Goal: Task Accomplishment & Management: Use online tool/utility

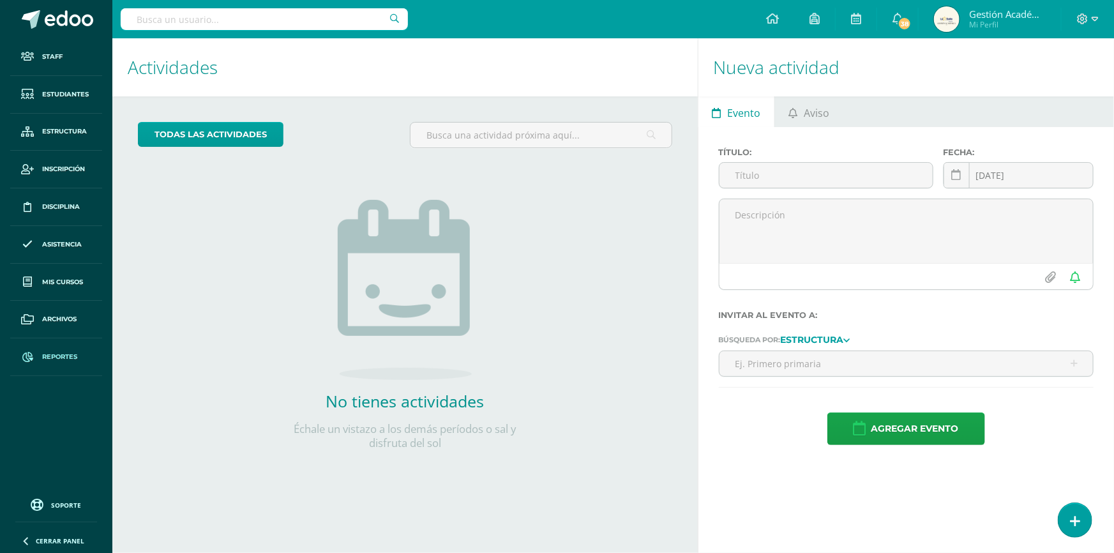
click at [66, 348] on link "Reportes" at bounding box center [56, 357] width 92 height 38
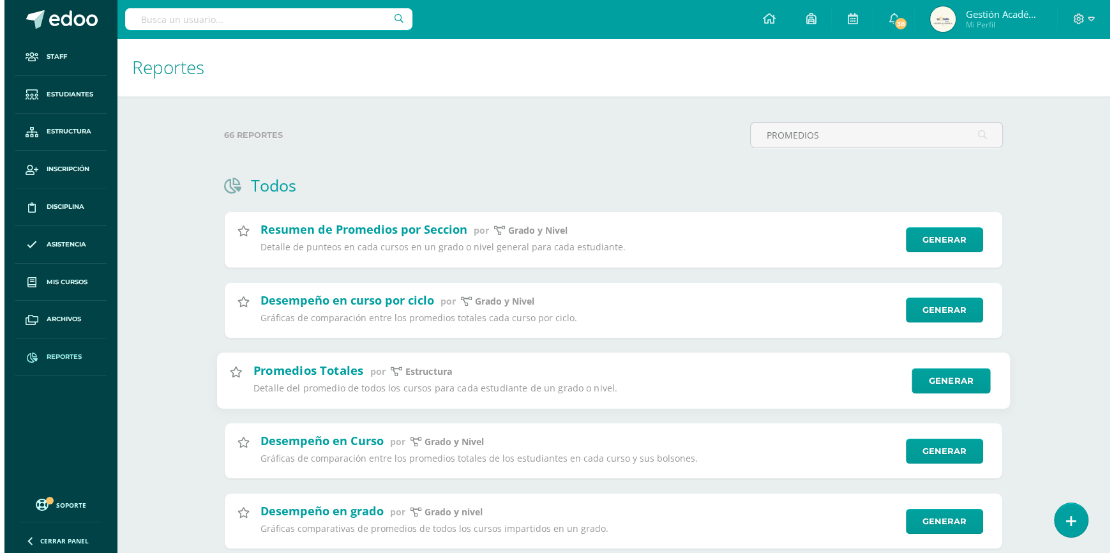
scroll to position [109, 0]
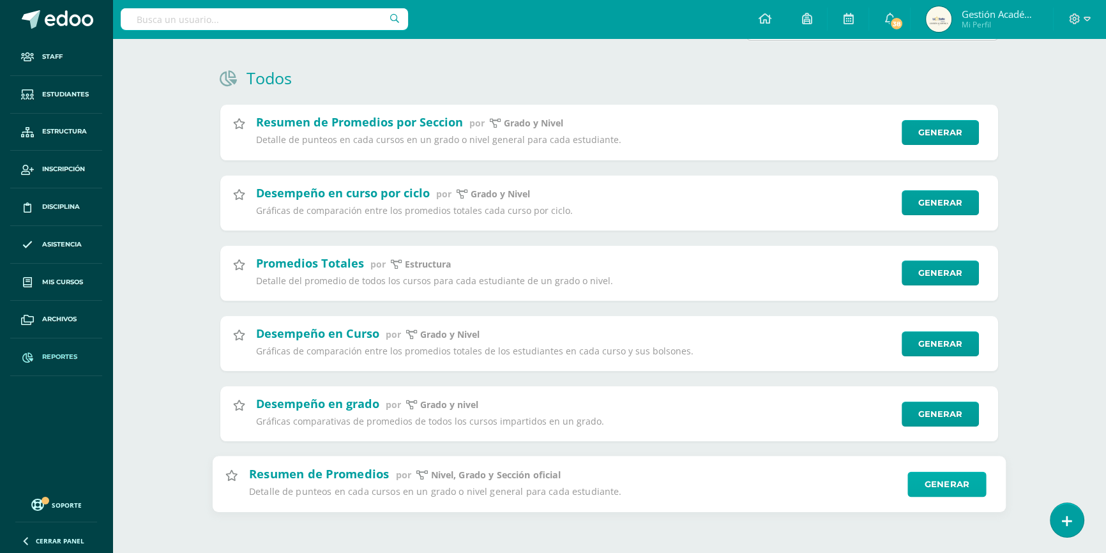
type input "PROMEDIOS"
click at [938, 487] on link "Generar" at bounding box center [946, 485] width 79 height 26
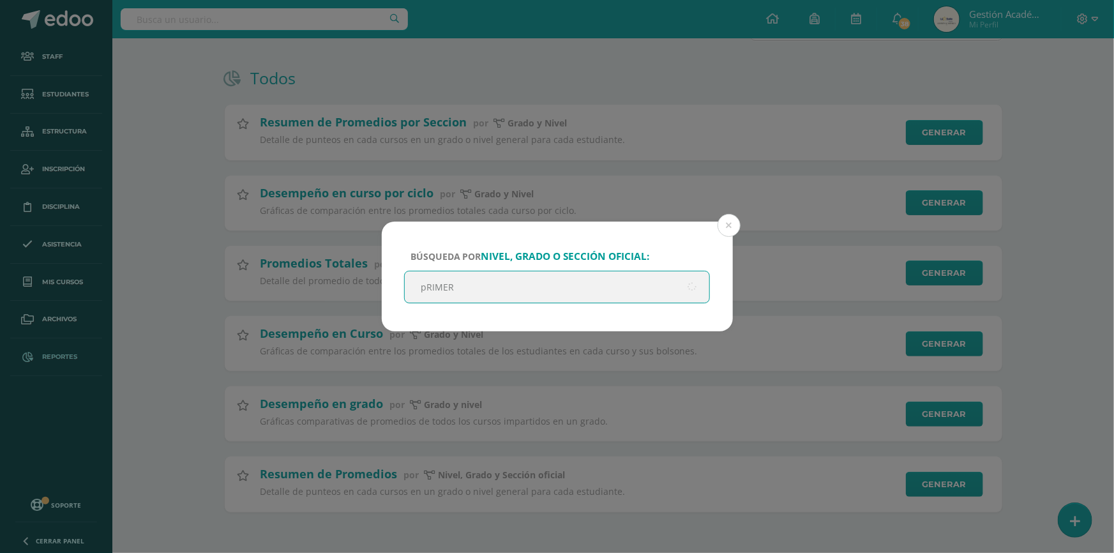
type input "pRIMERO"
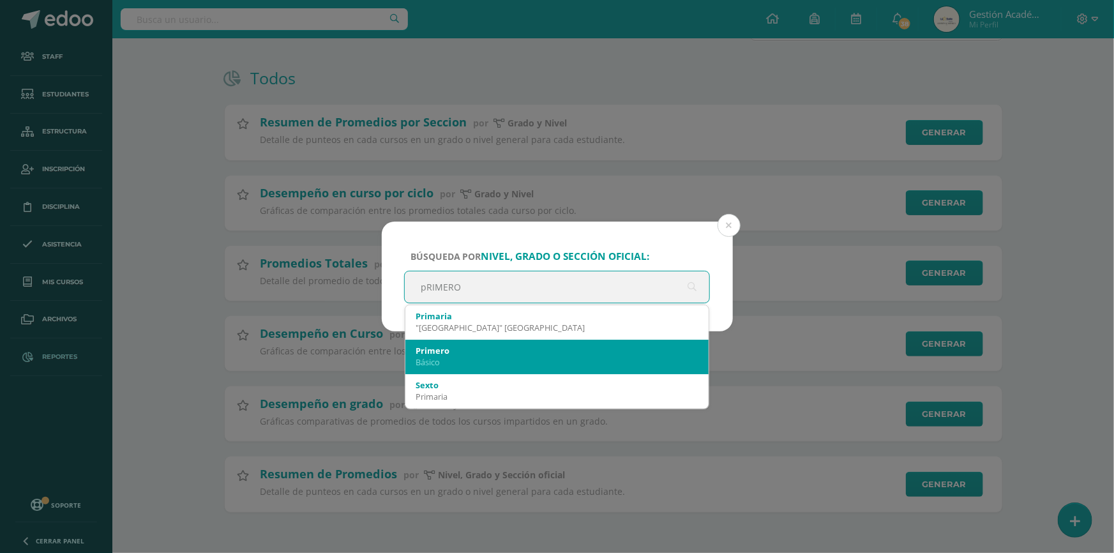
click at [527, 344] on div "Primero Básico" at bounding box center [557, 356] width 283 height 33
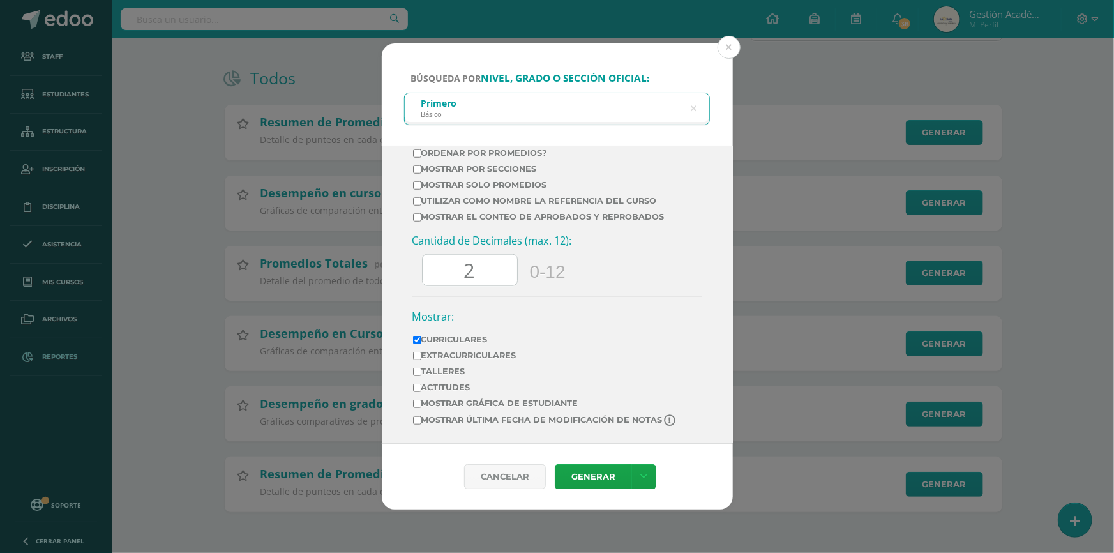
scroll to position [452, 0]
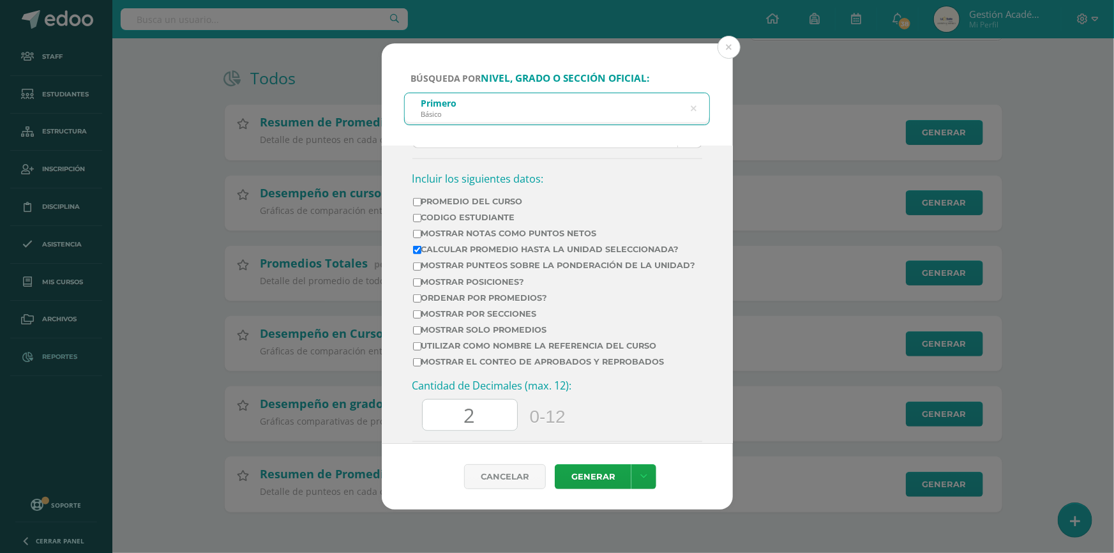
click at [476, 206] on label "Promedio del Curso" at bounding box center [554, 202] width 283 height 10
click at [421, 206] on input "Promedio del Curso" at bounding box center [417, 202] width 8 height 8
checkbox input "true"
click at [511, 238] on label "Mostrar Notas Como Puntos Netos" at bounding box center [554, 234] width 283 height 10
click at [421, 238] on input "Mostrar Notas Como Puntos Netos" at bounding box center [417, 234] width 8 height 8
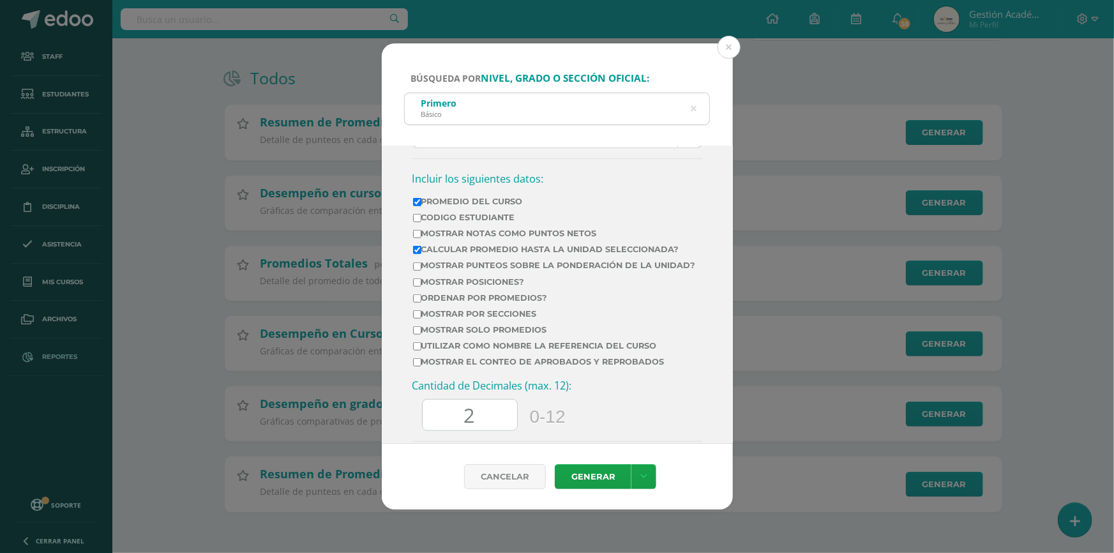
checkbox input "true"
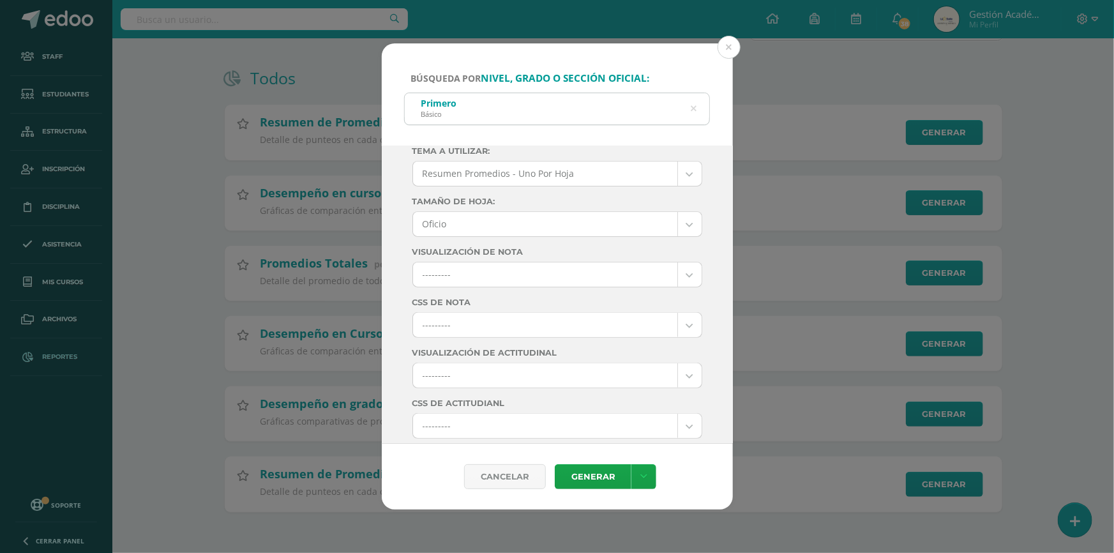
scroll to position [0, 0]
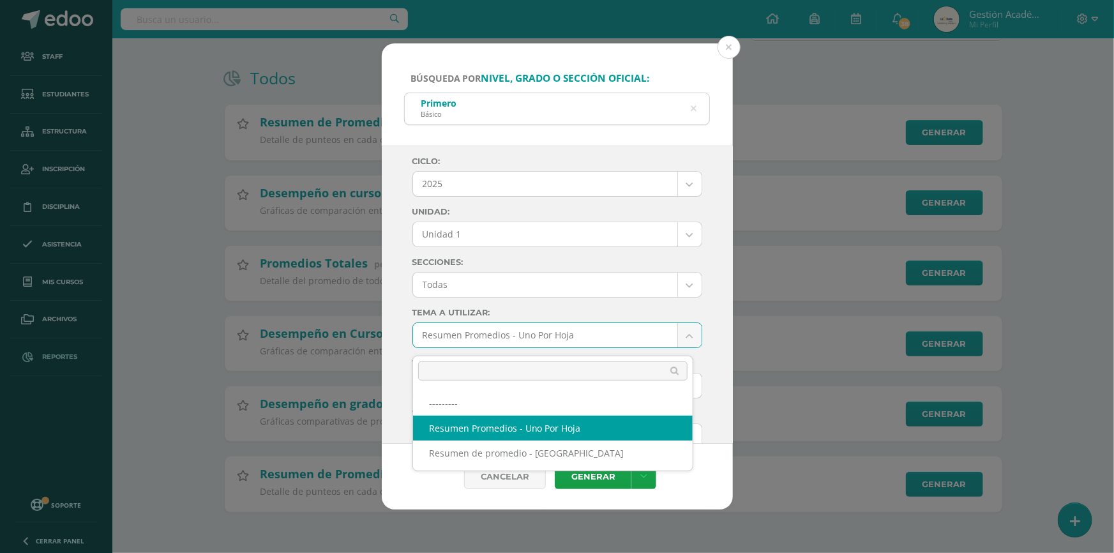
click at [573, 333] on body "Búsqueda por nivel, grado o sección oficial: Primero Básico pRIMERO Ciclo: 2025…" at bounding box center [557, 223] width 1114 height 660
click at [573, 335] on body "Búsqueda por nivel, grado o sección oficial: Primero Básico pRIMERO Ciclo: 2025…" at bounding box center [557, 223] width 1114 height 660
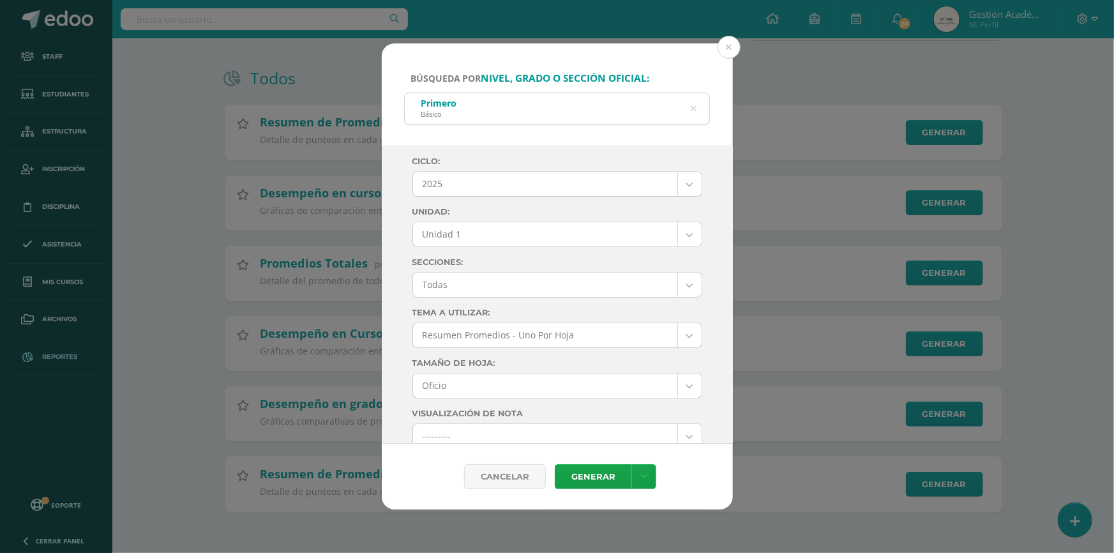
click at [516, 287] on body "Búsqueda por nivel, grado o sección oficial: Primero Básico pRIMERO Ciclo: 2025…" at bounding box center [557, 223] width 1114 height 660
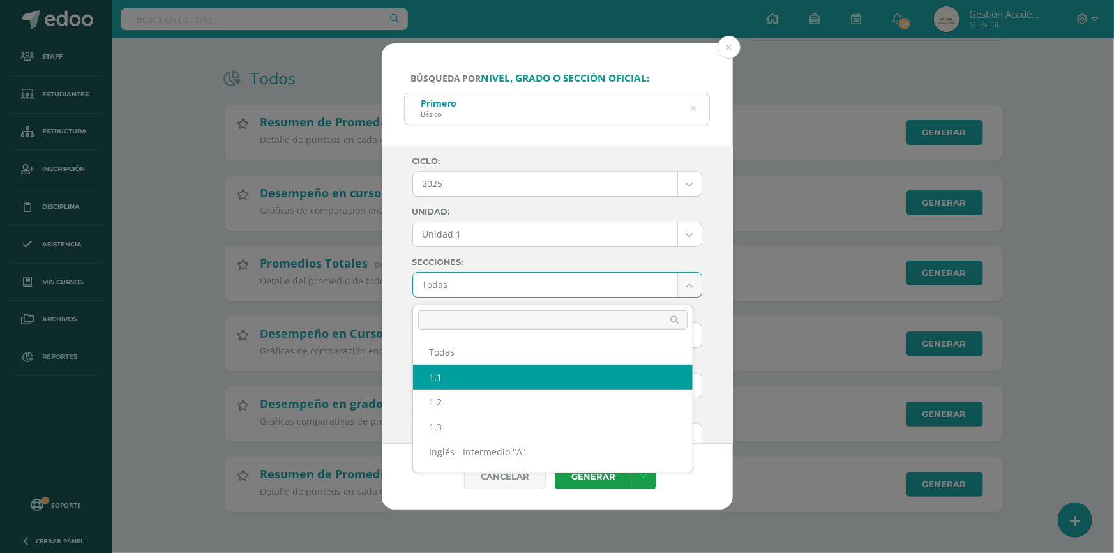
select select "1.1"
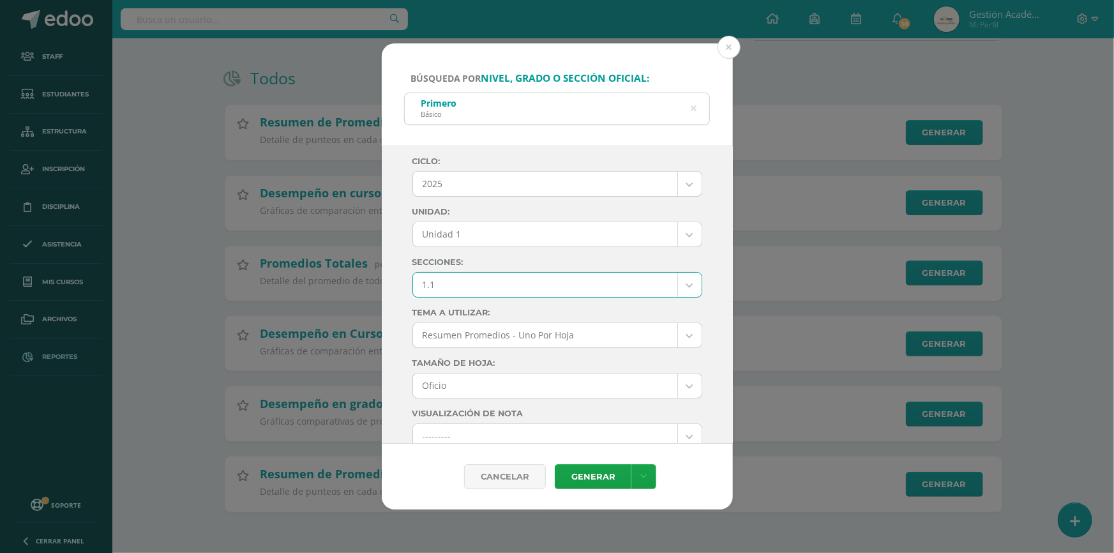
click at [552, 236] on body "Búsqueda por nivel, grado o sección oficial: Primero Básico pRIMERO Ciclo: 2025…" at bounding box center [557, 223] width 1114 height 660
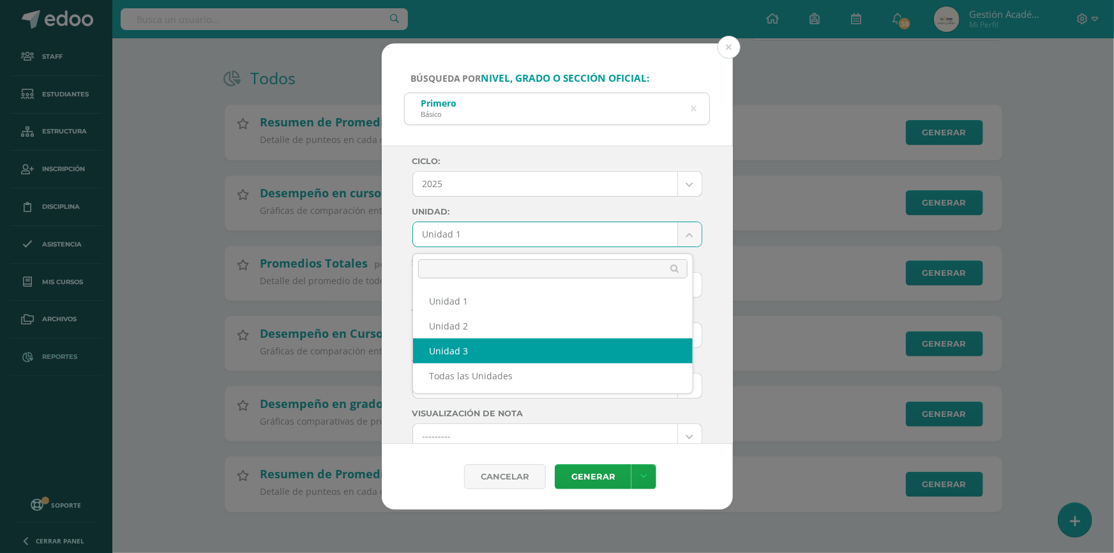
select select "Unidad 3"
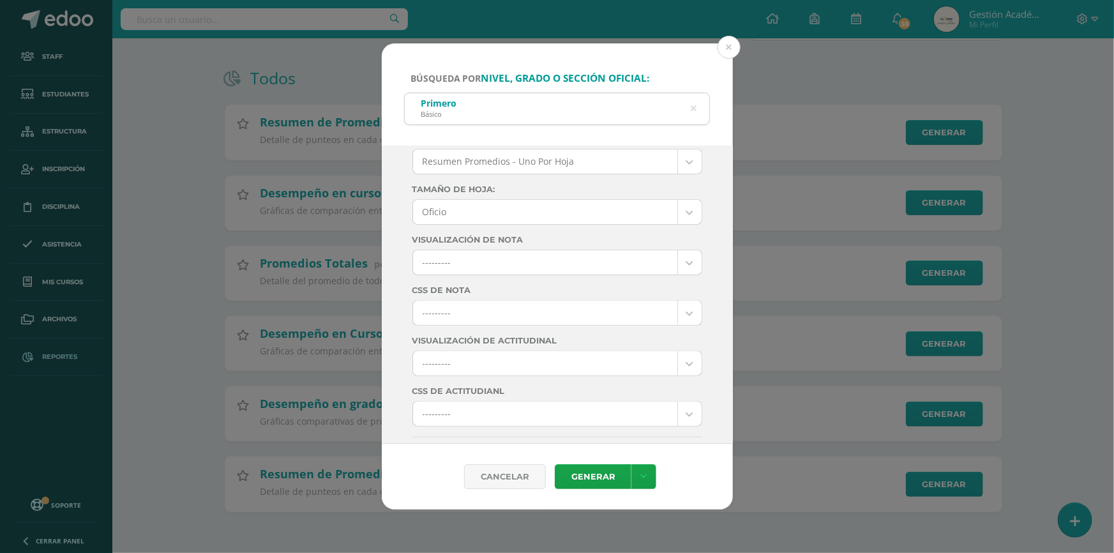
scroll to position [290, 0]
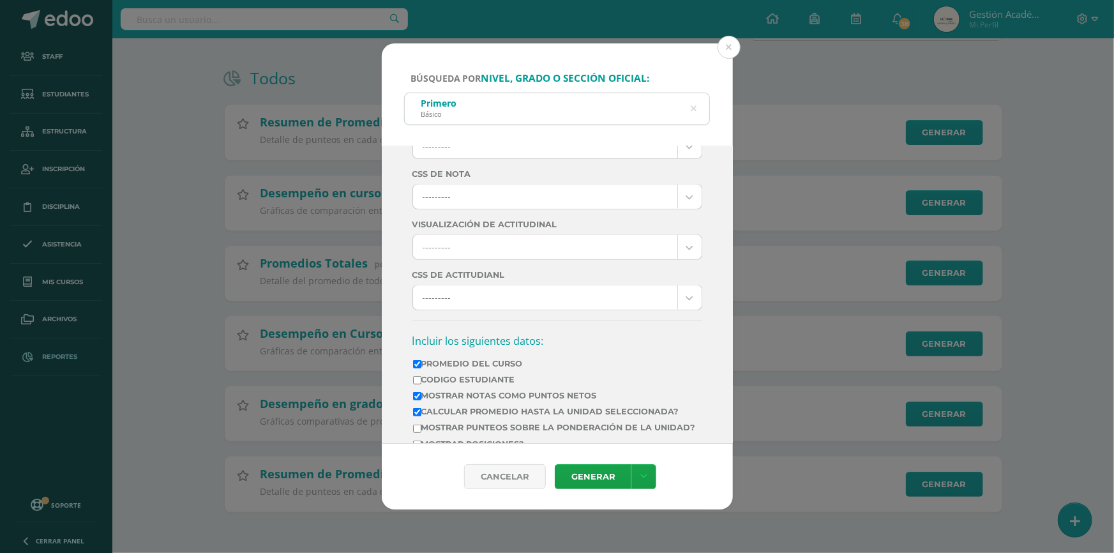
click at [546, 194] on body "Búsqueda por nivel, grado o sección oficial: Primero Básico pRIMERO Ciclo: 2025…" at bounding box center [557, 223] width 1114 height 660
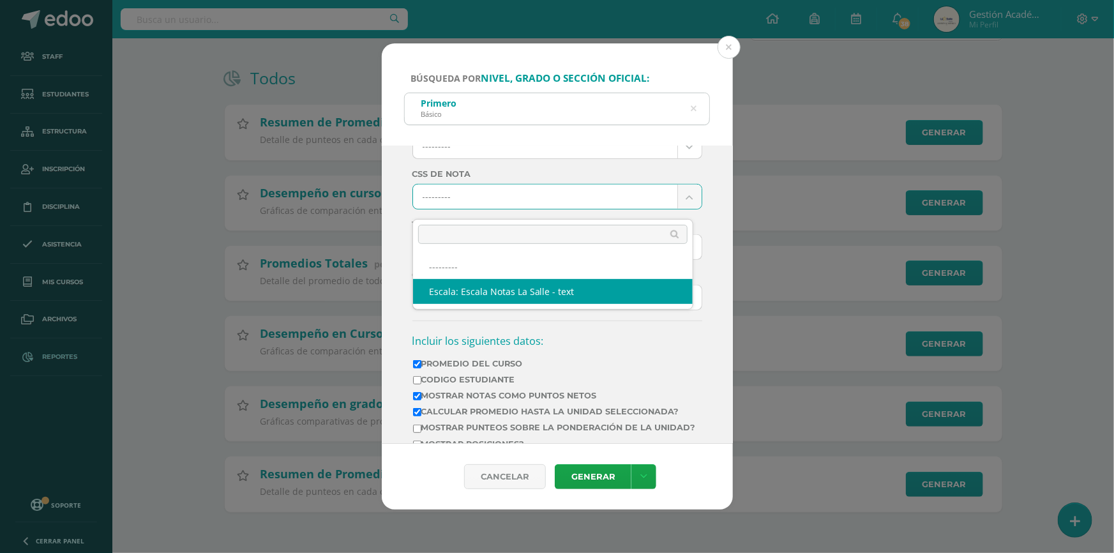
select select "4"
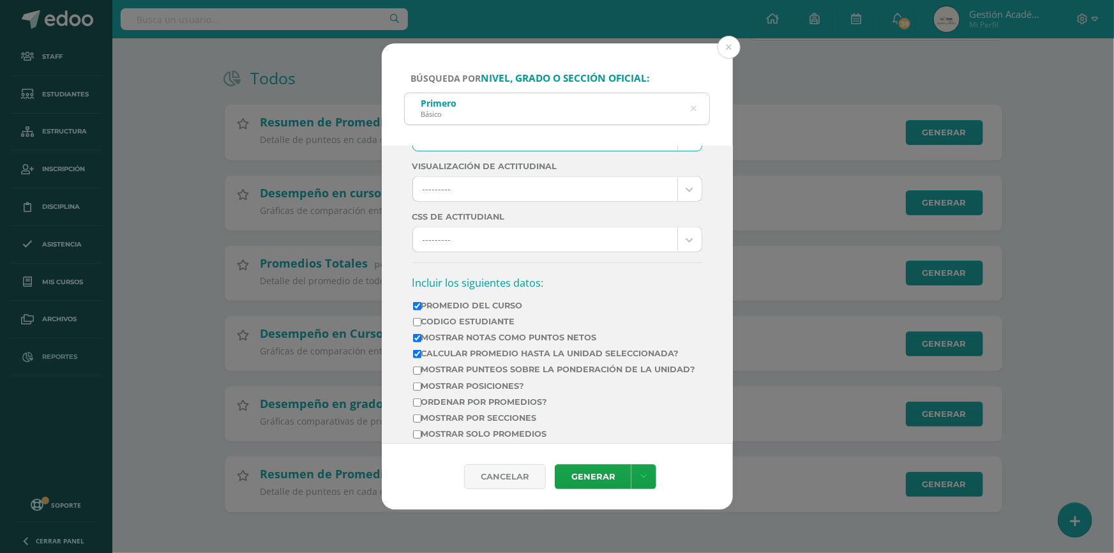
scroll to position [406, 0]
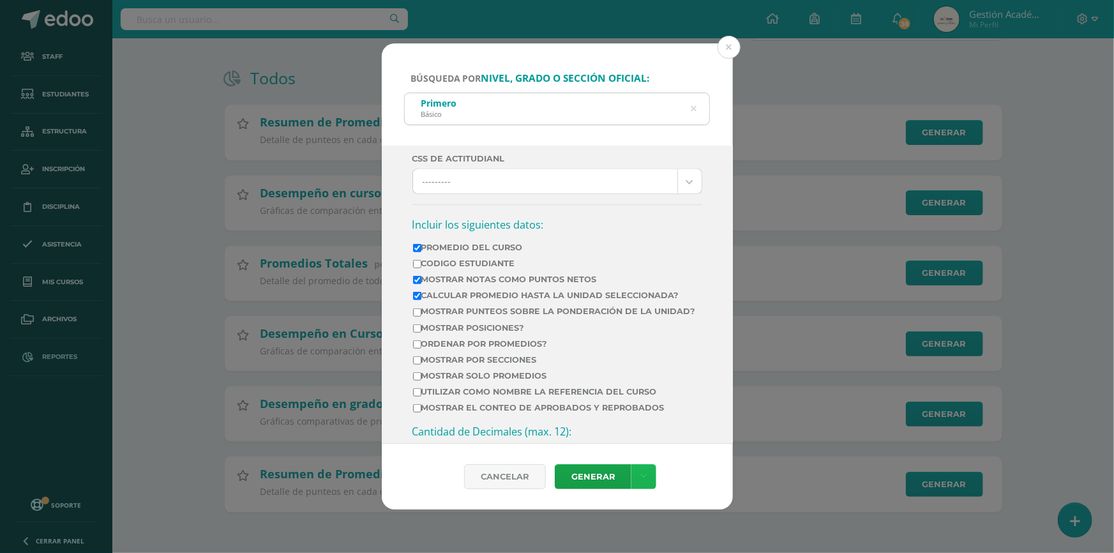
click at [641, 475] on icon at bounding box center [643, 476] width 7 height 11
click at [644, 396] on link "Descargar como PDF" at bounding box center [643, 399] width 99 height 31
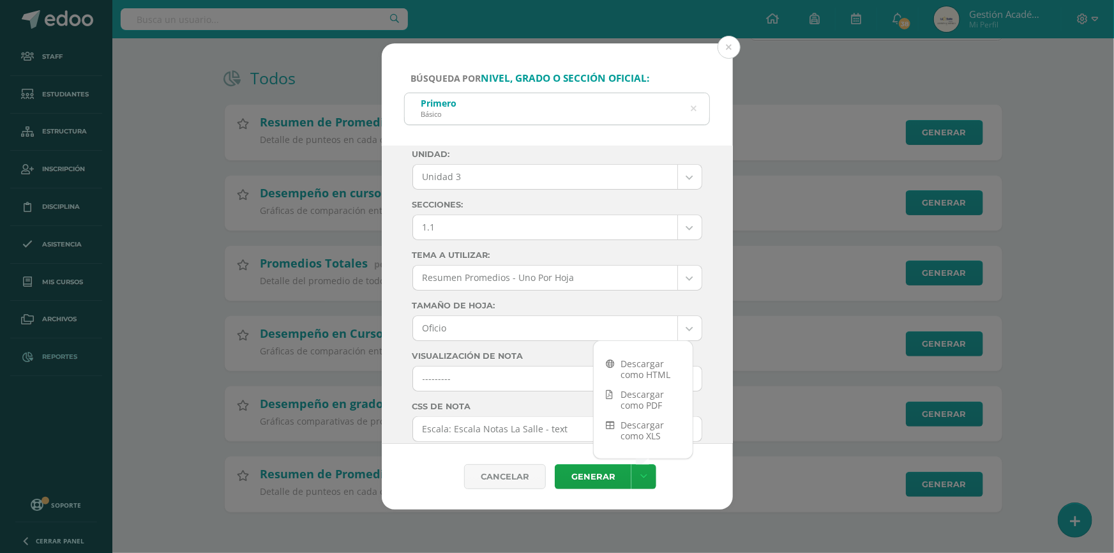
scroll to position [0, 0]
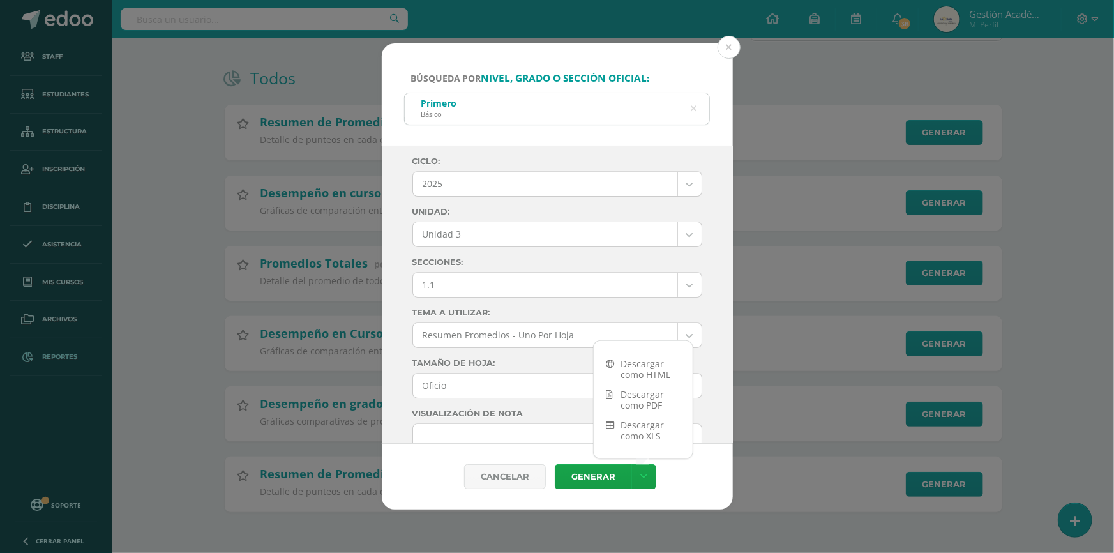
click at [512, 285] on body "Búsqueda por nivel, grado o sección oficial: Primero Básico pRIMERO Ciclo: 2025…" at bounding box center [557, 223] width 1114 height 660
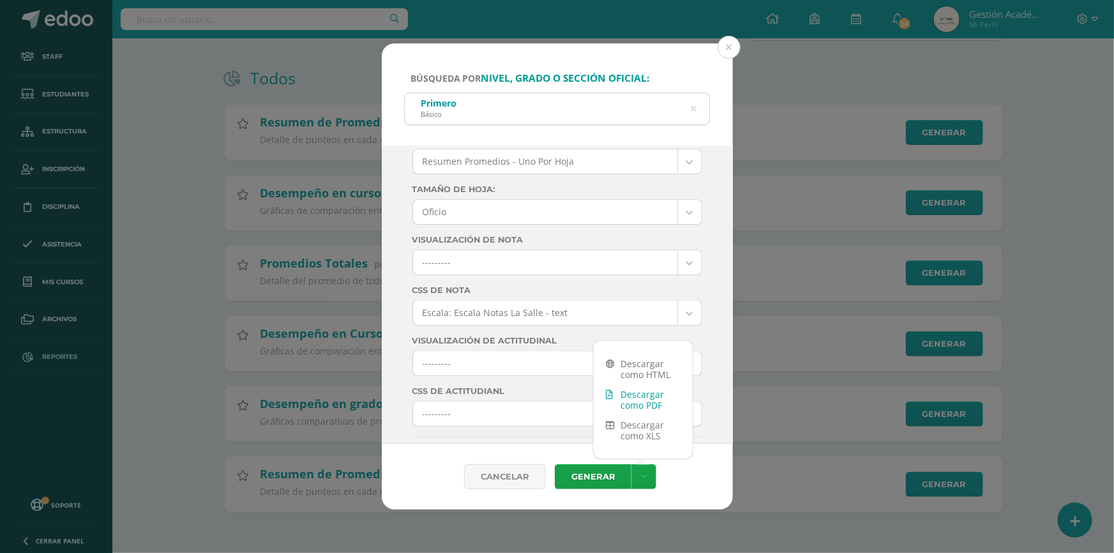
click at [628, 388] on link "Descargar como PDF" at bounding box center [643, 399] width 99 height 31
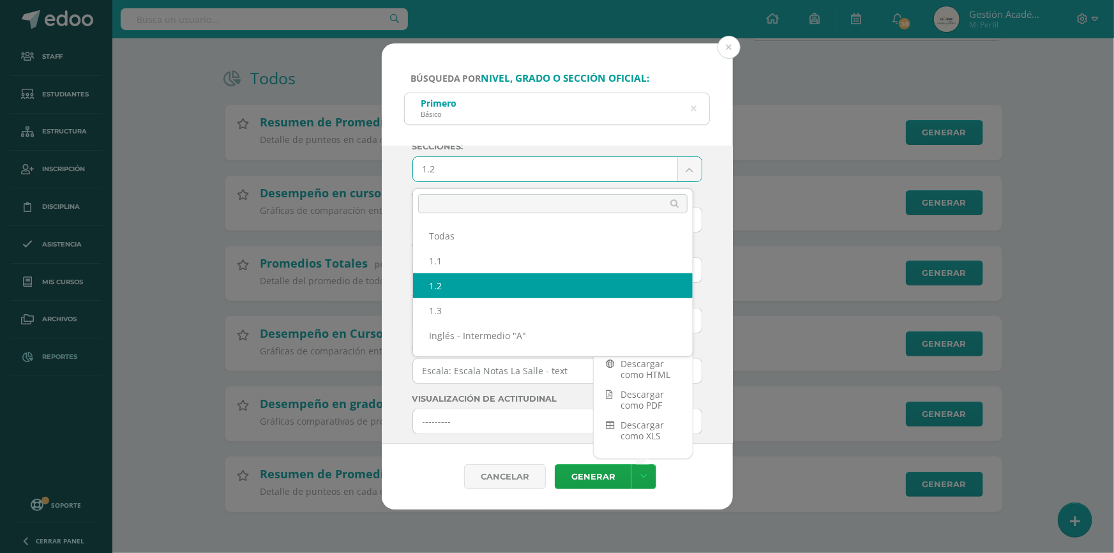
drag, startPoint x: 515, startPoint y: 168, endPoint x: 514, endPoint y: 176, distance: 7.7
click at [515, 168] on body "Búsqueda por nivel, grado o sección oficial: Primero Básico pRIMERO Ciclo: 2025…" at bounding box center [557, 223] width 1114 height 660
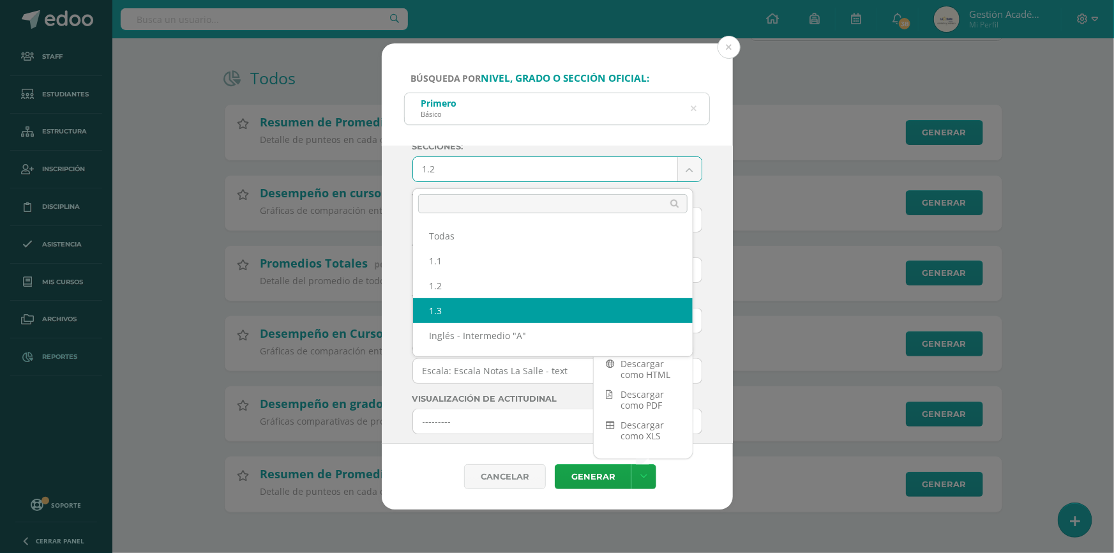
select select "1.3"
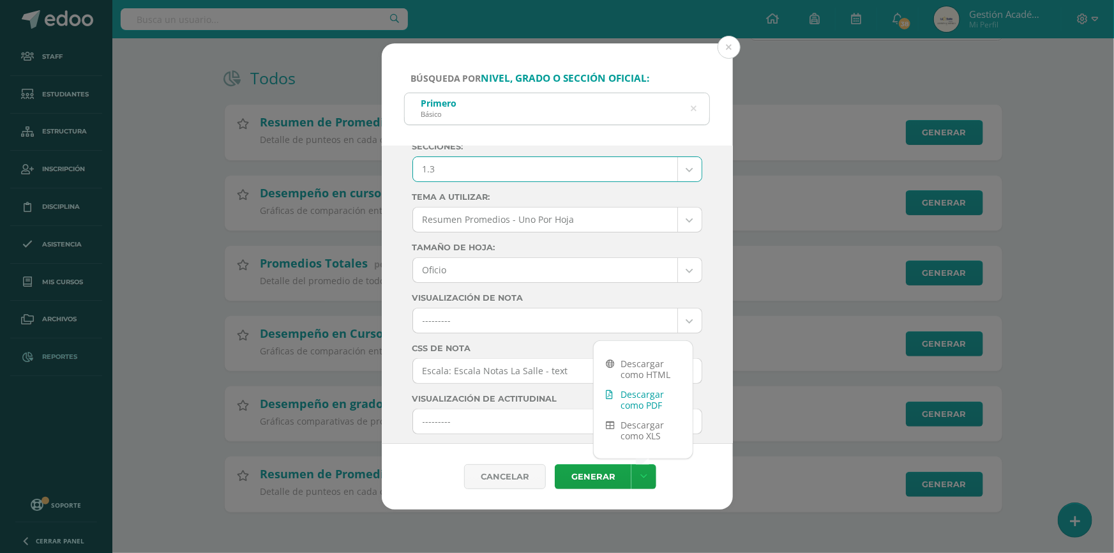
click at [633, 400] on link "Descargar como PDF" at bounding box center [643, 399] width 99 height 31
